Goal: Transaction & Acquisition: Download file/media

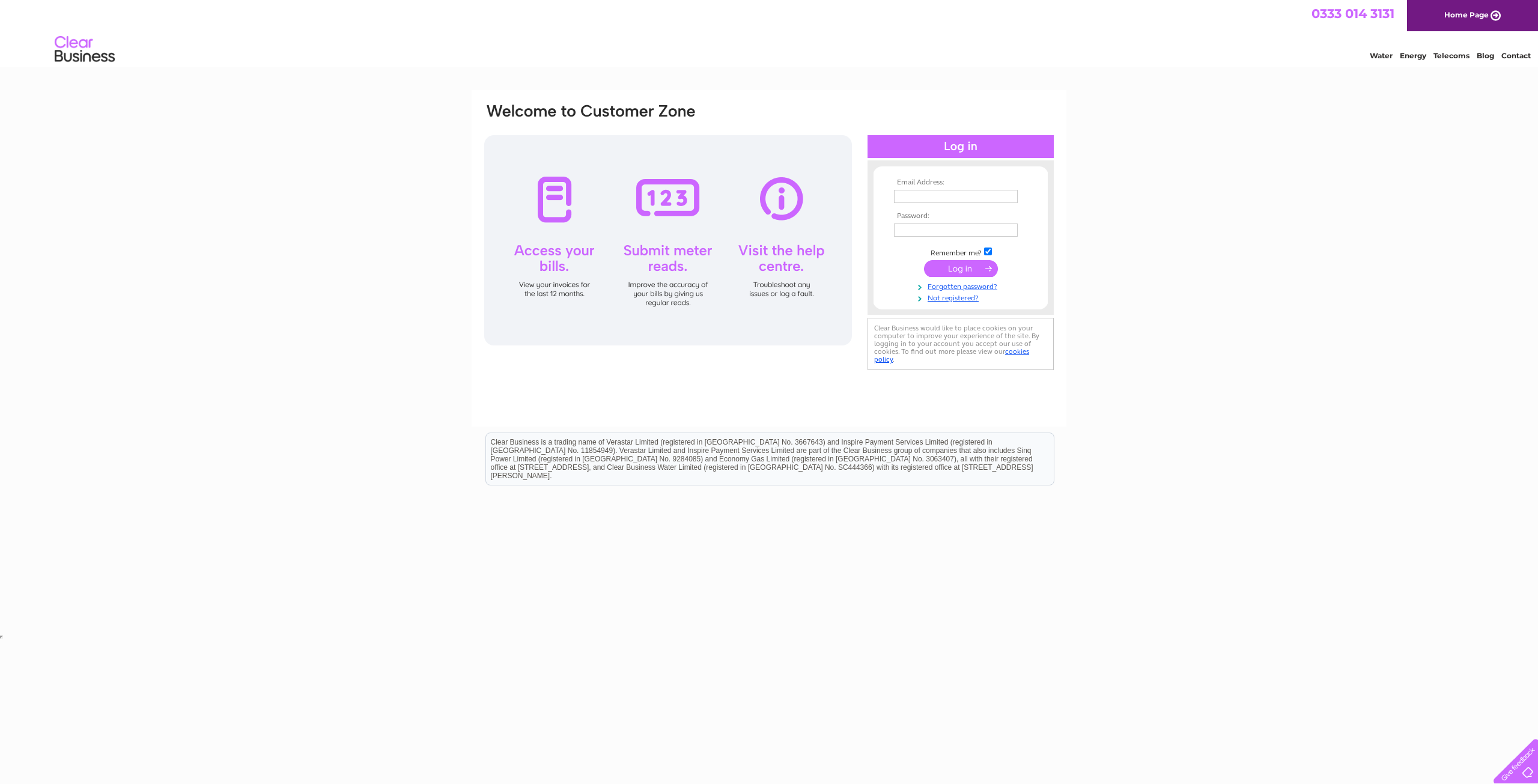
click at [950, 195] on input "text" at bounding box center [956, 196] width 124 height 14
click at [1009, 195] on input "text" at bounding box center [956, 196] width 125 height 15
type input "accounts@rodmarton-manor.co.uk"
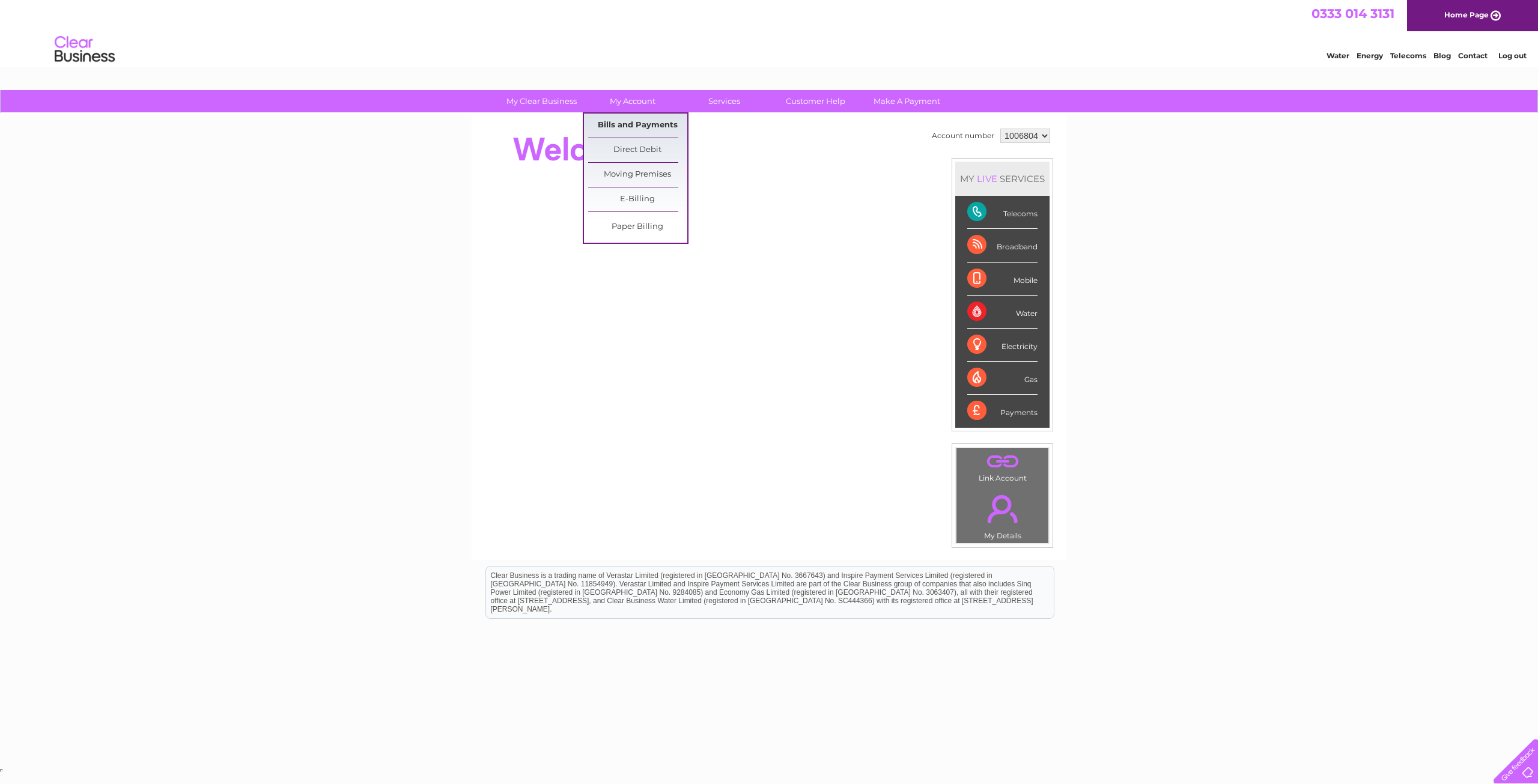
drag, startPoint x: 642, startPoint y: 124, endPoint x: 665, endPoint y: 118, distance: 23.8
click at [642, 124] on link "Bills and Payments" at bounding box center [638, 125] width 99 height 24
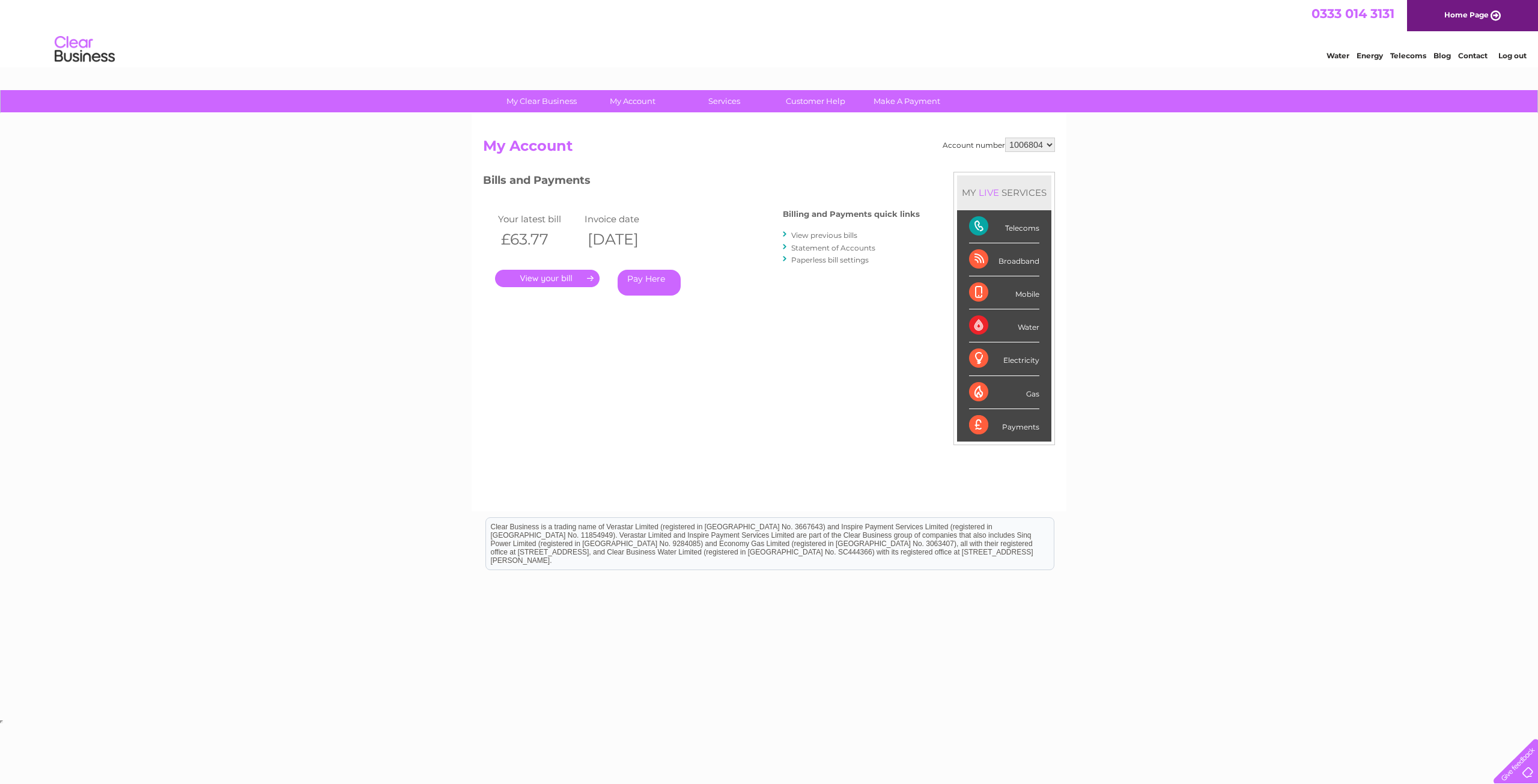
click at [546, 276] on link "." at bounding box center [548, 279] width 105 height 17
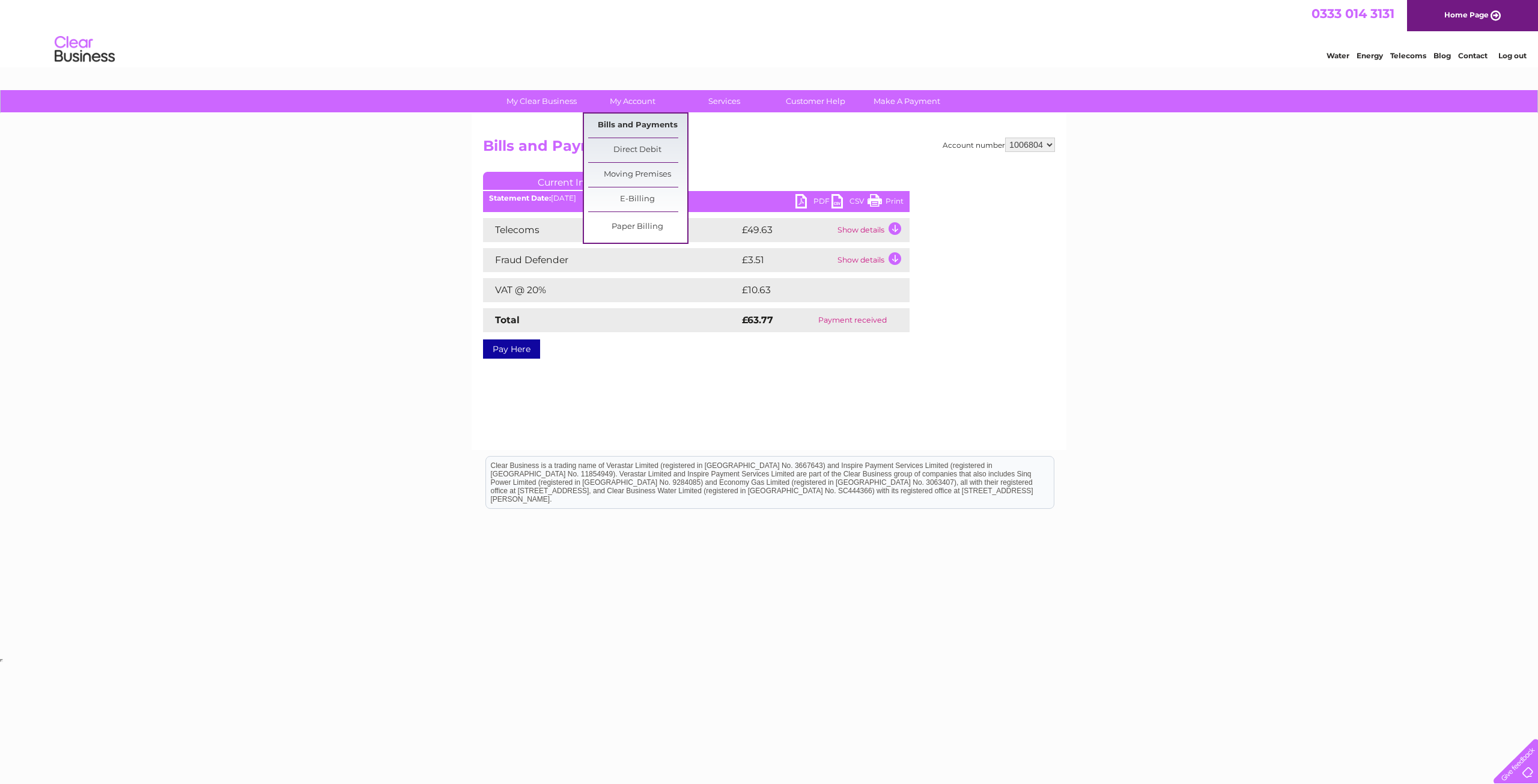
click at [634, 123] on link "Bills and Payments" at bounding box center [638, 125] width 99 height 24
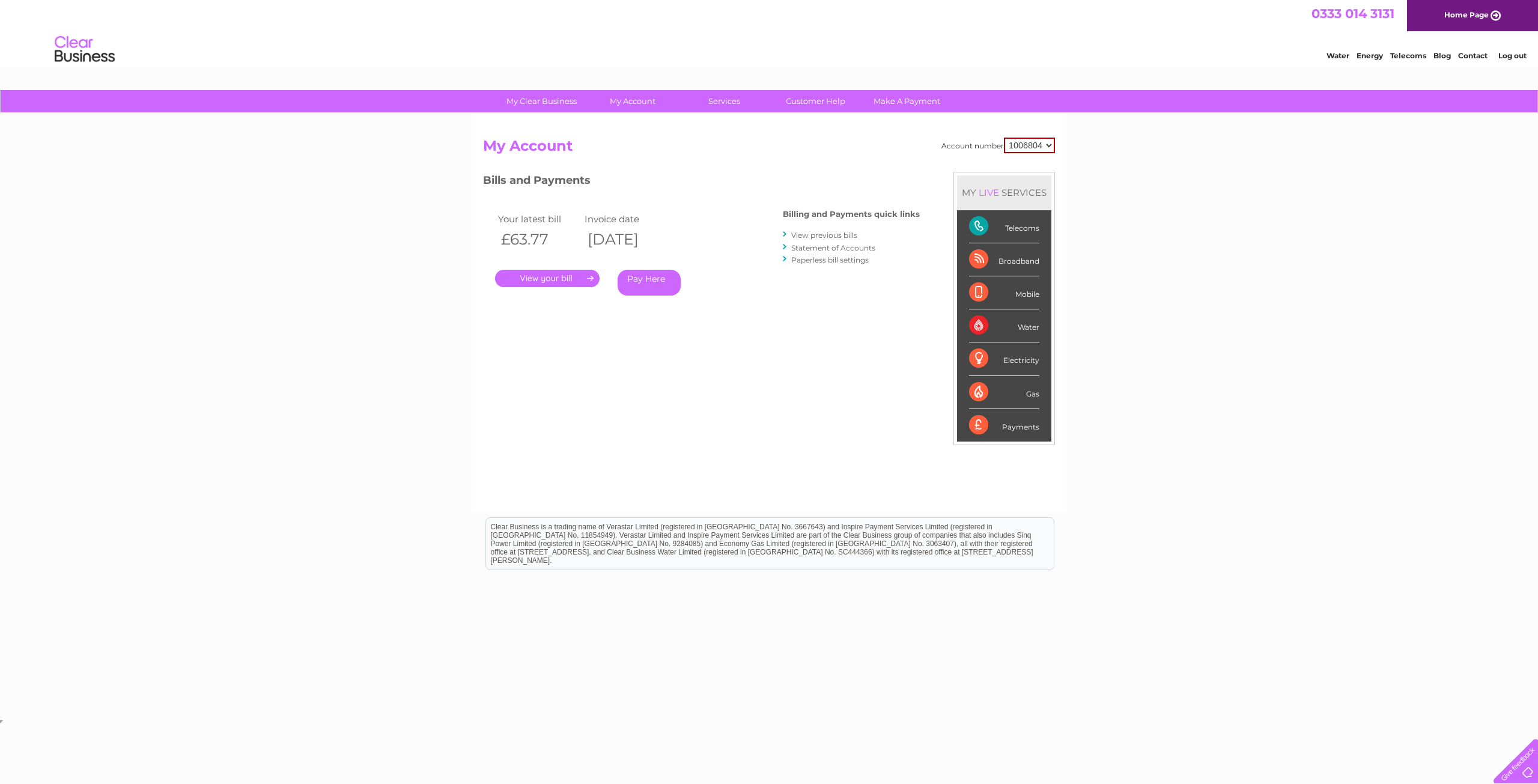
click at [820, 235] on link "View previous bills" at bounding box center [825, 234] width 66 height 9
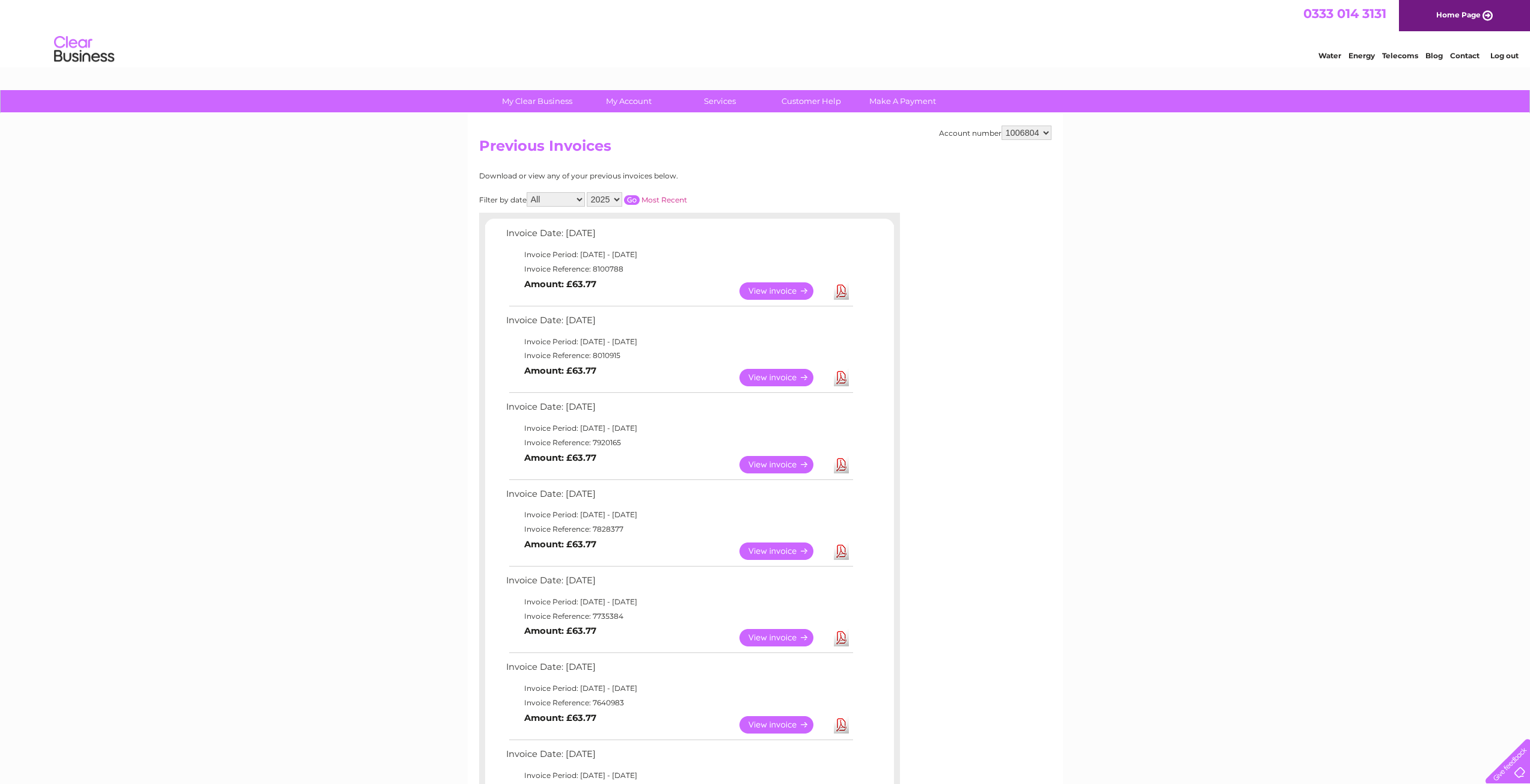
click at [842, 379] on link "Download" at bounding box center [842, 377] width 15 height 17
click at [842, 294] on link "Download" at bounding box center [842, 291] width 15 height 17
